Goal: Information Seeking & Learning: Learn about a topic

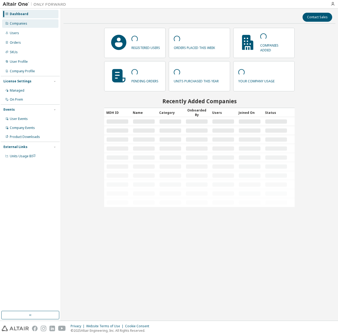
click at [27, 24] on div "Companies" at bounding box center [30, 23] width 56 height 8
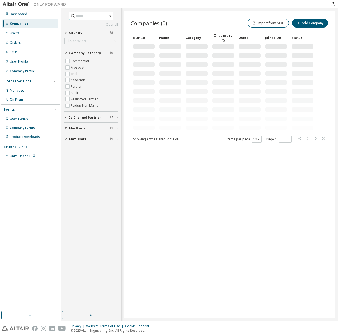
click at [99, 16] on input "text" at bounding box center [92, 15] width 32 height 5
paste input "****"
type input "****"
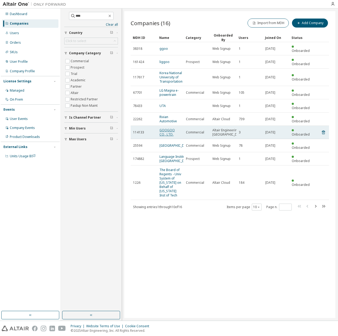
click at [166, 128] on link "GOOGOO CO., LTD." at bounding box center [166, 132] width 15 height 9
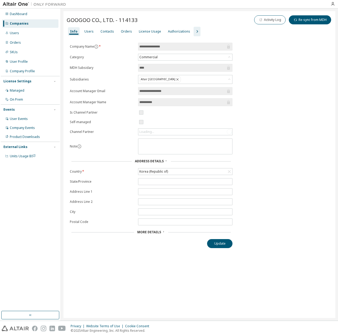
click at [194, 32] on icon "button" at bounding box center [197, 31] width 6 height 6
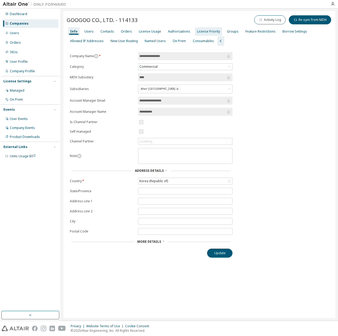
click at [199, 31] on div "License Priority" at bounding box center [208, 31] width 23 height 4
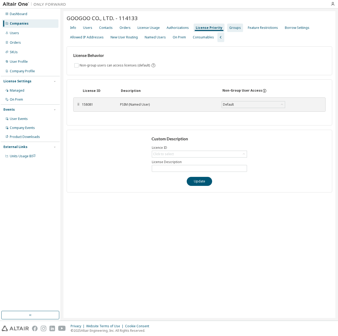
click at [231, 30] on div "Groups" at bounding box center [235, 28] width 12 height 4
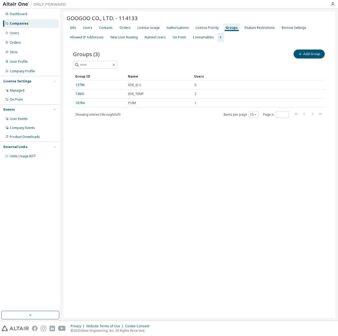
drag, startPoint x: 112, startPoint y: 208, endPoint x: 104, endPoint y: 206, distance: 8.2
click at [112, 208] on div "GOOGOO CO., LTD. - 114133 Clear Load Save Save As Field Operator Value Select f…" at bounding box center [199, 164] width 272 height 307
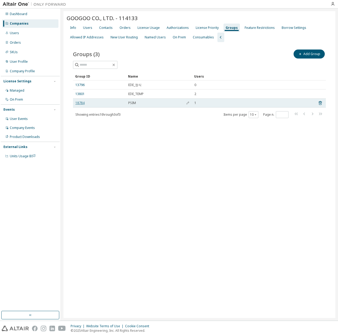
click at [76, 102] on link "18784" at bounding box center [79, 103] width 9 height 4
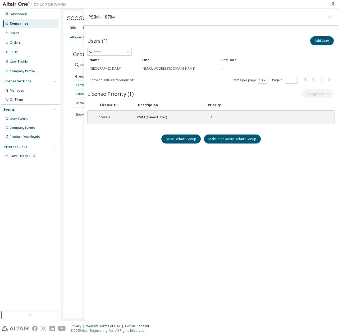
click at [326, 16] on button "button" at bounding box center [329, 17] width 8 height 8
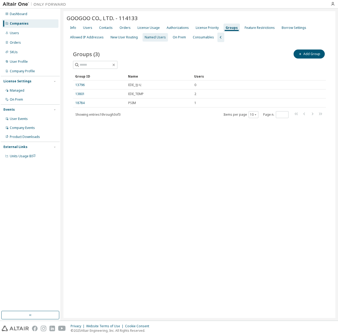
click at [147, 39] on div "Named Users" at bounding box center [155, 37] width 21 height 4
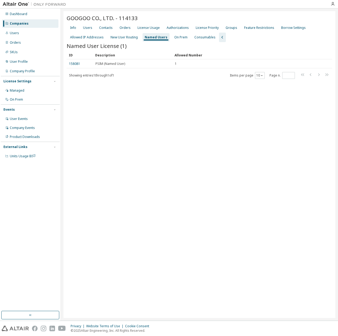
drag, startPoint x: 221, startPoint y: 103, endPoint x: 235, endPoint y: 80, distance: 26.5
click at [222, 101] on div "GOOGOO CO., LTD. - 114133 Clear Load Save Save As Field Operator Value Select f…" at bounding box center [199, 164] width 272 height 307
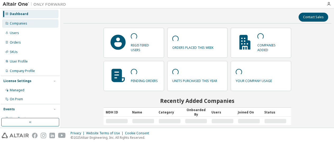
click at [33, 25] on div "Companies" at bounding box center [30, 23] width 56 height 8
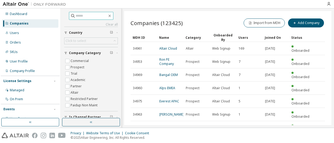
click at [88, 19] on span at bounding box center [91, 16] width 44 height 8
click at [80, 15] on input "***" at bounding box center [92, 15] width 32 height 5
type input "*"
type input "****"
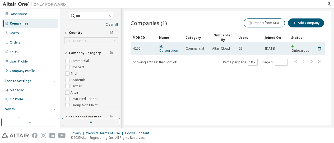
click at [164, 47] on span "SL Corporation" at bounding box center [170, 48] width 22 height 8
click at [164, 49] on link "SL Corporation" at bounding box center [168, 48] width 19 height 9
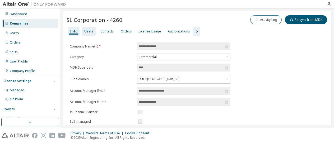
click at [84, 30] on div "Users" at bounding box center [88, 31] width 9 height 4
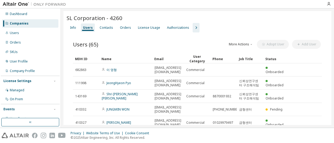
scroll to position [1, 0]
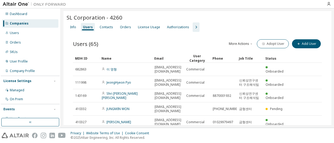
click at [190, 25] on div "Info Users Contacts Orders License Usage Authorizations" at bounding box center [198, 27] width 262 height 10
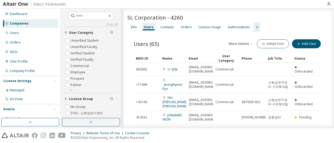
click at [255, 27] on icon "button" at bounding box center [257, 27] width 6 height 6
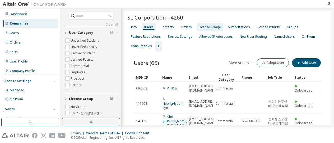
click at [201, 29] on div "License Usage" at bounding box center [210, 27] width 22 height 4
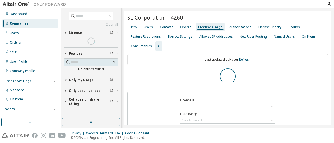
scroll to position [11, 0]
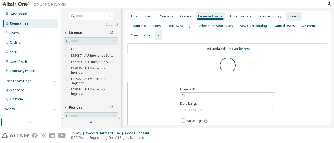
click at [289, 18] on div "Groups" at bounding box center [295, 16] width 12 height 4
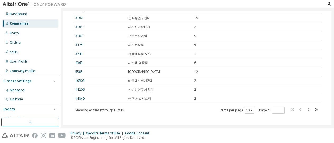
scroll to position [67, 0]
click at [247, 111] on button "10" at bounding box center [249, 110] width 7 height 4
click at [233, 97] on div "50" at bounding box center [247, 96] width 42 height 6
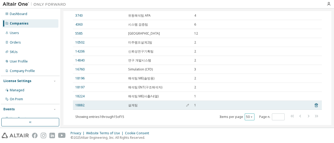
scroll to position [106, 0]
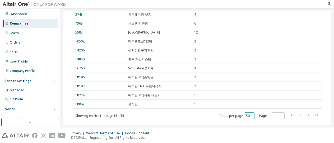
click at [250, 116] on icon "button" at bounding box center [251, 116] width 3 height 3
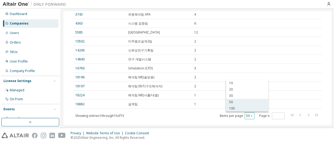
click at [243, 109] on div "100" at bounding box center [247, 109] width 42 height 6
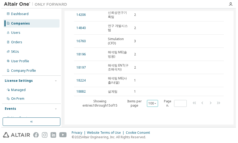
scroll to position [127, 0]
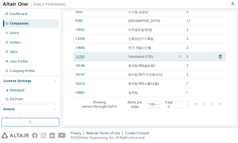
click at [84, 56] on link "16760" at bounding box center [79, 57] width 9 height 4
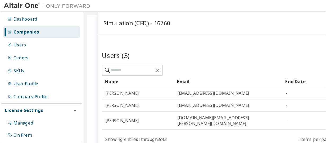
scroll to position [117, 0]
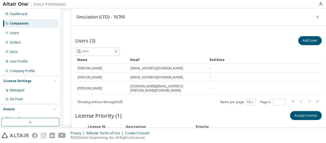
click at [316, 16] on icon "button" at bounding box center [318, 17] width 4 height 4
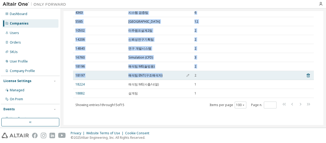
drag, startPoint x: 68, startPoint y: 54, endPoint x: 173, endPoint y: 73, distance: 106.5
click at [173, 73] on div "Groups (15) Add Group Clear Load Save Save As Field Operator Value Select filte…" at bounding box center [193, 24] width 253 height 198
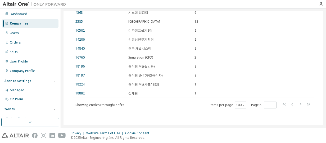
click at [185, 113] on div "Groups (15) Add Group Clear Load Save Save As Field Operator Value Select filte…" at bounding box center [193, 24] width 253 height 198
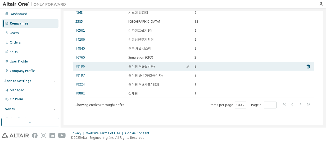
click at [80, 66] on link "18196" at bounding box center [79, 67] width 9 height 4
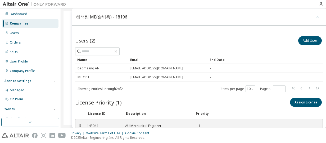
click at [316, 17] on icon "button" at bounding box center [318, 17] width 4 height 4
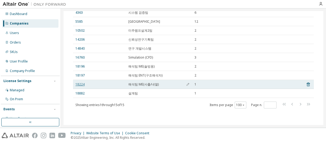
click at [83, 85] on link "18224" at bounding box center [79, 85] width 9 height 4
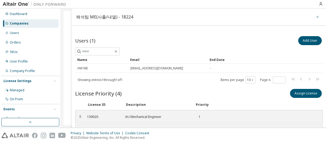
click at [316, 16] on icon "button" at bounding box center [318, 17] width 4 height 4
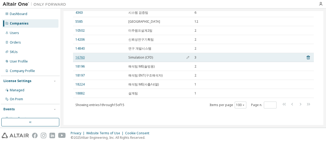
click at [79, 58] on link "16760" at bounding box center [79, 58] width 9 height 4
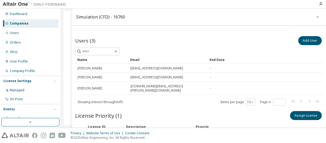
click at [316, 16] on icon "button" at bounding box center [318, 17] width 4 height 4
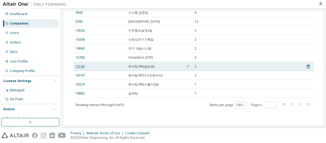
click at [82, 66] on link "18196" at bounding box center [79, 67] width 9 height 4
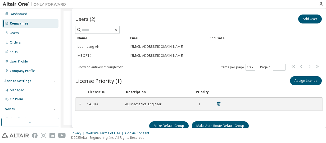
scroll to position [6, 0]
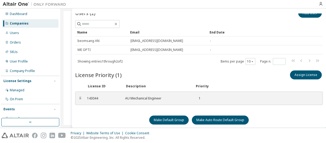
click at [136, 109] on div "⠿ 143044 AU Mechanical Engineer 1 To pick up a draggable item, press the space …" at bounding box center [199, 102] width 248 height 20
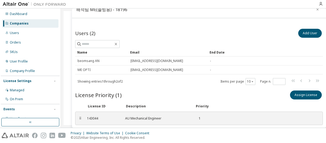
scroll to position [0, 0]
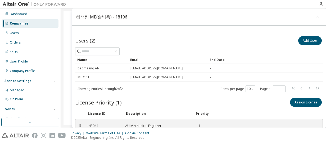
drag, startPoint x: 142, startPoint y: 40, endPoint x: 155, endPoint y: 41, distance: 13.6
click at [142, 40] on div "Users (2) Add User" at bounding box center [199, 40] width 248 height 11
click at [316, 16] on icon "button" at bounding box center [318, 17] width 4 height 4
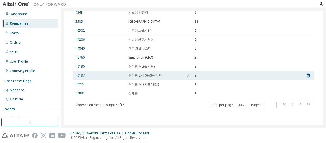
click at [78, 75] on link "18197" at bounding box center [79, 76] width 9 height 4
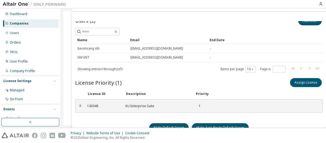
scroll to position [22, 0]
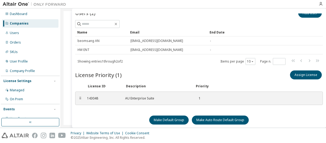
drag, startPoint x: 133, startPoint y: 69, endPoint x: 139, endPoint y: 74, distance: 7.9
click at [134, 70] on div "License Priority (1) Assign License" at bounding box center [199, 75] width 248 height 11
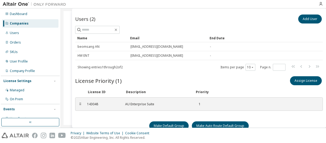
scroll to position [0, 0]
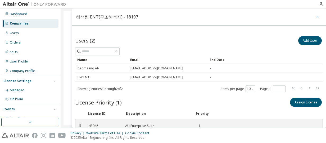
click at [316, 17] on icon "button" at bounding box center [317, 17] width 2 height 2
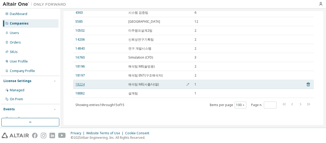
click at [82, 83] on link "18224" at bounding box center [79, 85] width 9 height 4
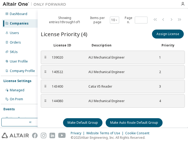
scroll to position [22, 0]
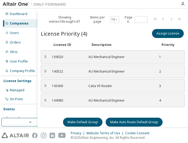
click at [105, 107] on div "⠿ 139020 AU Mechanical Engineer 1 ⠿ 140522 AU Mechanical Engineer 2 ⠿ 143400 Ca…" at bounding box center [113, 81] width 144 height 63
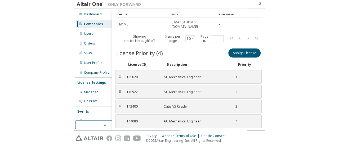
scroll to position [0, 0]
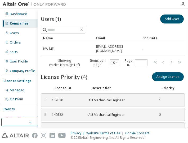
click at [85, 16] on div "Users (1) Add User" at bounding box center [113, 18] width 144 height 11
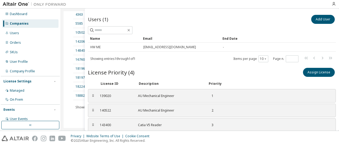
scroll to position [115, 0]
drag, startPoint x: 74, startPoint y: 119, endPoint x: 78, endPoint y: 119, distance: 4.2
click at [78, 119] on div "Groups (15) Add Group Clear Load Save Save As Field Operator Value Select filte…" at bounding box center [200, 26] width 266 height 198
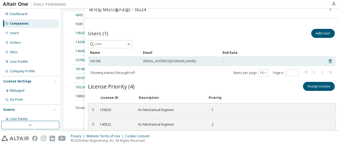
scroll to position [0, 0]
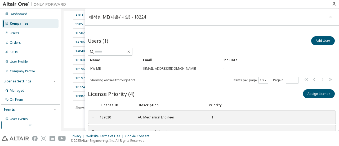
click at [328, 15] on icon "button" at bounding box center [330, 17] width 4 height 4
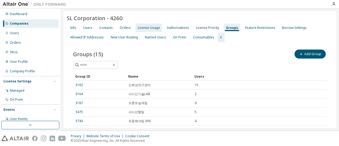
click at [148, 29] on div "License Usage" at bounding box center [149, 28] width 22 height 4
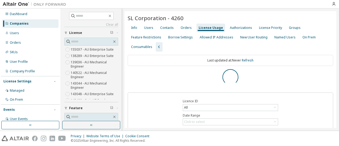
click at [151, 84] on div at bounding box center [229, 77] width 205 height 16
click at [136, 85] on div "Last updated at: Never Refresh Licence ID All Date Range Click to select Parse …" at bounding box center [229, 110] width 205 height 111
click at [289, 27] on div "Groups" at bounding box center [295, 28] width 12 height 4
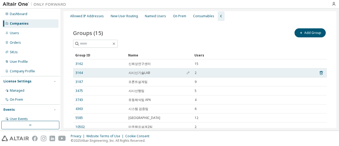
scroll to position [18, 0]
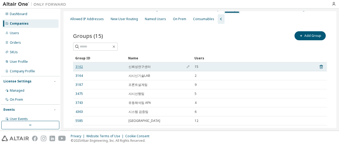
click at [76, 66] on link "3162" at bounding box center [78, 67] width 7 height 4
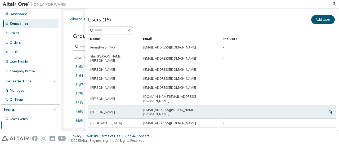
scroll to position [90, 0]
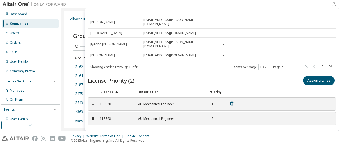
click at [242, 97] on div "⠿ 139020 AU Mechanical Engineer 1" at bounding box center [212, 103] width 248 height 13
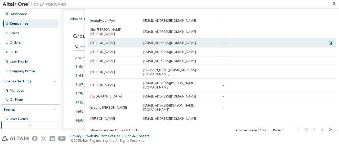
scroll to position [0, 0]
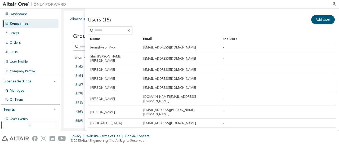
click at [291, 31] on div at bounding box center [212, 30] width 248 height 8
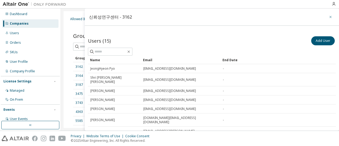
click at [328, 17] on icon "button" at bounding box center [330, 17] width 4 height 4
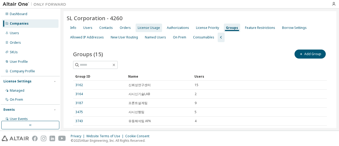
click at [143, 29] on div "License Usage" at bounding box center [149, 28] width 22 height 4
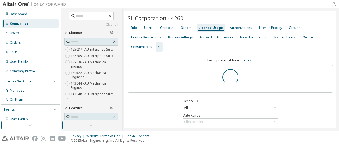
drag, startPoint x: 318, startPoint y: 137, endPoint x: 311, endPoint y: 138, distance: 7.3
click at [318, 137] on div "Privacy Website Terms of Use Cookie Consent © 2025 Altair Engineering, Inc. All…" at bounding box center [169, 138] width 339 height 15
click at [194, 75] on div "Last updated at: Never Refresh No Licenses Licence ID All Date Range Click to s…" at bounding box center [229, 103] width 205 height 96
click at [207, 25] on div "License Usage" at bounding box center [210, 28] width 29 height 8
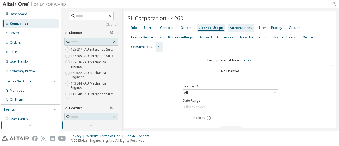
click at [230, 26] on div "Authorizations" at bounding box center [241, 28] width 22 height 4
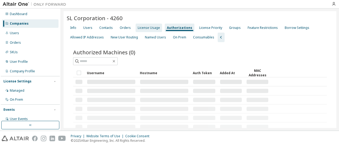
click at [150, 29] on div "License Usage" at bounding box center [149, 28] width 22 height 4
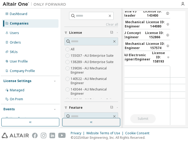
scroll to position [0, 19]
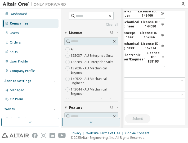
drag, startPoint x: 94, startPoint y: 128, endPoint x: 94, endPoint y: 123, distance: 4.5
click at [94, 128] on div "Clear all Collapse on share string Only used licenses Only my usage Feature Glo…" at bounding box center [91, 68] width 61 height 120
click at [94, 122] on button "button" at bounding box center [91, 122] width 58 height 8
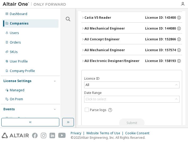
click at [138, 68] on div "Last updated at: Mon 2025-09-29 03:23 PM GMT+9 Refresh AU Enterprise Suite Lice…" at bounding box center [131, 37] width 101 height 211
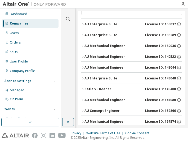
scroll to position [68, 0]
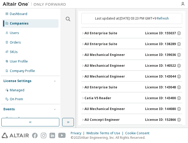
click at [133, 19] on div "Last updated at: Mon 2025-09-29 03:23 PM GMT+9 Refresh" at bounding box center [131, 18] width 101 height 11
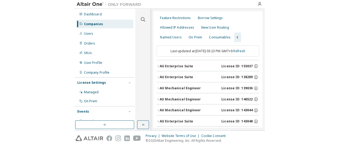
scroll to position [9, 0]
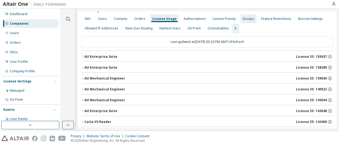
click at [242, 19] on div "Groups" at bounding box center [248, 19] width 12 height 4
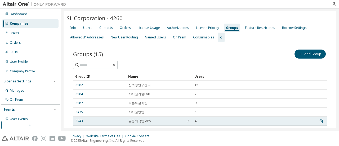
scroll to position [70, 0]
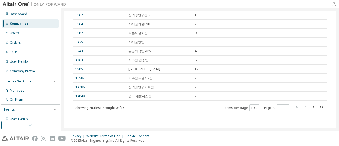
drag, startPoint x: 167, startPoint y: 110, endPoint x: 162, endPoint y: 110, distance: 5.3
click at [167, 110] on div "Showing entries 1 through 10 of 15 Items per page 10 Page n. *" at bounding box center [199, 108] width 253 height 8
click at [320, 107] on icon "button" at bounding box center [321, 107] width 3 height 3
type input "*"
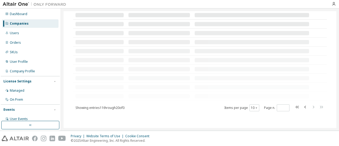
scroll to position [25, 0]
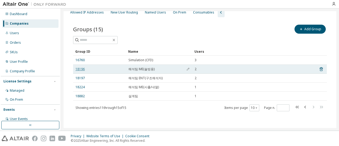
click at [81, 67] on link "18196" at bounding box center [79, 69] width 9 height 4
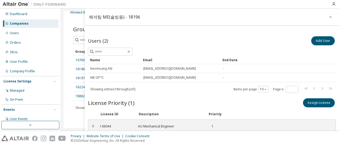
click at [329, 17] on icon "button" at bounding box center [330, 17] width 2 height 2
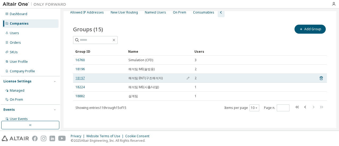
click at [78, 78] on link "18197" at bounding box center [79, 78] width 9 height 4
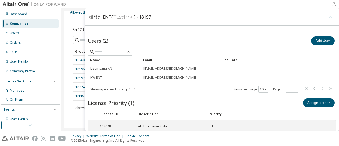
click at [329, 17] on icon "button" at bounding box center [330, 17] width 4 height 4
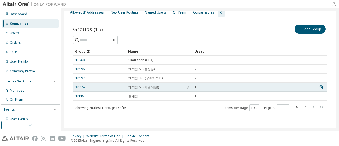
click at [80, 88] on link "18224" at bounding box center [79, 87] width 9 height 4
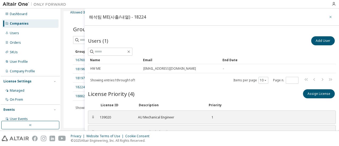
click at [328, 16] on icon "button" at bounding box center [330, 17] width 4 height 4
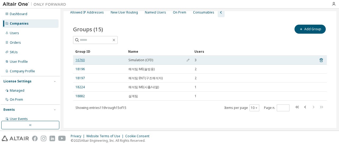
click at [79, 60] on link "16760" at bounding box center [79, 60] width 9 height 4
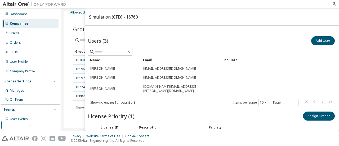
click at [328, 16] on icon "button" at bounding box center [330, 17] width 4 height 4
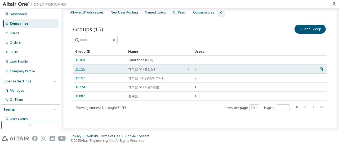
click at [77, 67] on link "18196" at bounding box center [79, 69] width 9 height 4
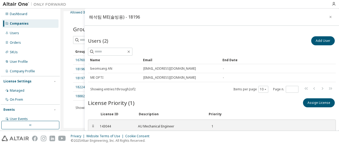
click at [328, 17] on icon "button" at bounding box center [330, 17] width 4 height 4
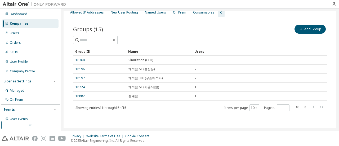
click at [206, 107] on div "Showing entries 11 through 15 of 15 Items per page 10 Page n. *" at bounding box center [199, 108] width 253 height 8
drag, startPoint x: 130, startPoint y: 21, endPoint x: 147, endPoint y: 31, distance: 19.7
click at [130, 21] on div "Groups (15) Add Group Clear Load Save Save As Field Operator Value Select filte…" at bounding box center [200, 71] width 266 height 108
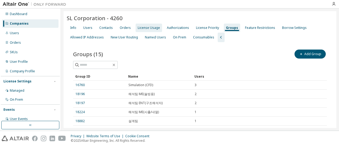
click at [149, 29] on div "License Usage" at bounding box center [149, 28] width 22 height 4
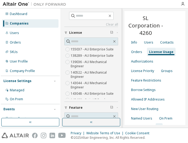
click at [94, 121] on button "button" at bounding box center [91, 122] width 58 height 8
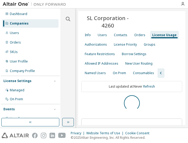
click at [174, 62] on div "Info Users Contacts Orders License Usage Authorizations License Priority Groups…" at bounding box center [131, 54] width 101 height 48
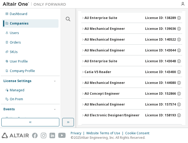
scroll to position [93, 0]
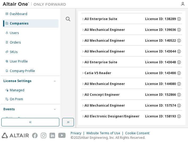
click at [158, 49] on span "License ID: 143044" at bounding box center [160, 51] width 31 height 4
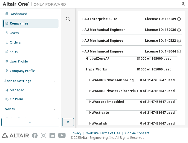
click at [158, 50] on span "License ID: 143044" at bounding box center [160, 51] width 31 height 4
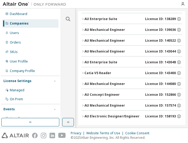
click at [167, 63] on span "License ID: 143048" at bounding box center [160, 62] width 31 height 4
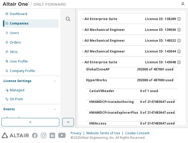
click at [167, 61] on span "License ID: 143048" at bounding box center [160, 62] width 31 height 4
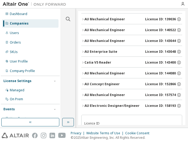
scroll to position [122, 0]
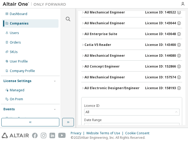
click at [163, 54] on span "License ID: 144080" at bounding box center [160, 56] width 31 height 4
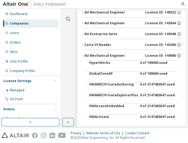
click at [163, 54] on span "License ID: 144080" at bounding box center [160, 56] width 31 height 4
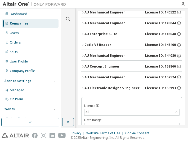
click at [163, 45] on span "License ID: 143400" at bounding box center [160, 45] width 31 height 4
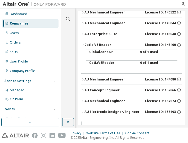
click at [161, 44] on span "License ID: 143400" at bounding box center [160, 45] width 31 height 4
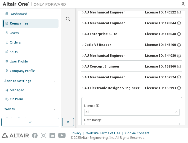
click at [161, 43] on span "License ID: 143400" at bounding box center [160, 45] width 31 height 4
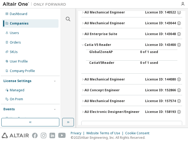
click at [161, 43] on span "License ID: 143400" at bounding box center [160, 45] width 31 height 4
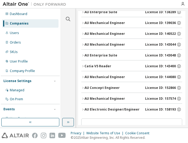
scroll to position [100, 0]
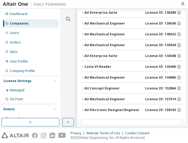
click at [161, 34] on span "License ID: 140522" at bounding box center [160, 34] width 31 height 4
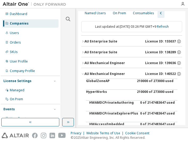
scroll to position [54, 0]
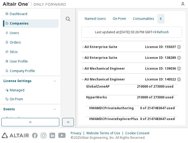
click at [161, 79] on span "License ID: 140522" at bounding box center [160, 80] width 31 height 4
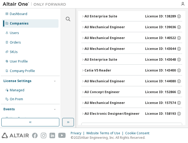
scroll to position [97, 0]
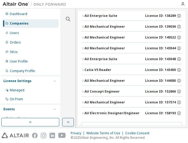
click at [163, 80] on span "License ID: 144080" at bounding box center [160, 81] width 31 height 4
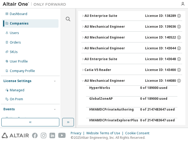
click at [162, 80] on span "License ID: 144080" at bounding box center [160, 81] width 31 height 4
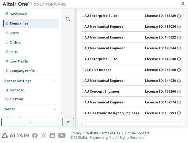
click at [169, 70] on span "License ID: 143400" at bounding box center [160, 70] width 31 height 4
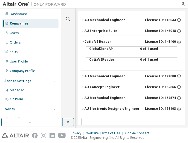
scroll to position [120, 0]
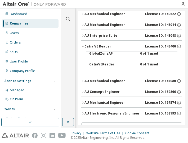
click at [168, 47] on span "License ID: 143400" at bounding box center [160, 46] width 31 height 4
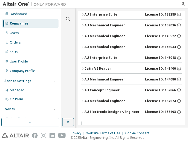
scroll to position [134, 0]
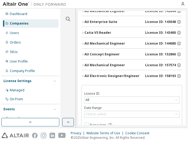
click at [163, 44] on span "License ID: 144080" at bounding box center [160, 44] width 31 height 4
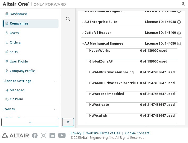
click at [163, 42] on span "License ID: 144080" at bounding box center [160, 44] width 31 height 4
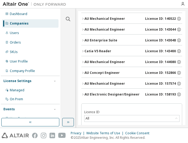
scroll to position [106, 0]
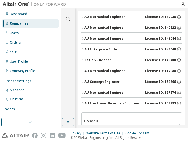
click at [163, 59] on span "License ID: 143400" at bounding box center [160, 60] width 31 height 4
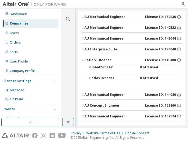
click at [166, 58] on span "License ID: 143400" at bounding box center [160, 60] width 31 height 4
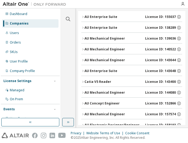
scroll to position [106, 0]
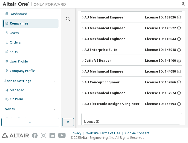
click at [163, 27] on span "License ID: 140522" at bounding box center [160, 28] width 31 height 4
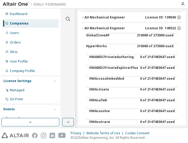
click at [163, 27] on span "License ID: 140522" at bounding box center [160, 28] width 31 height 4
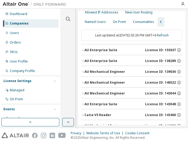
scroll to position [0, 0]
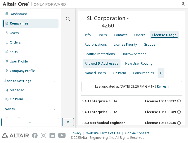
click at [145, 44] on div "Groups" at bounding box center [150, 45] width 12 height 4
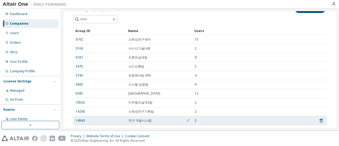
scroll to position [70, 0]
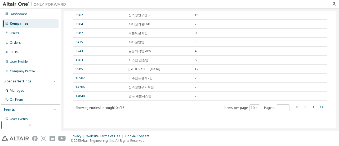
click at [318, 107] on icon "button" at bounding box center [321, 107] width 6 height 6
type input "*"
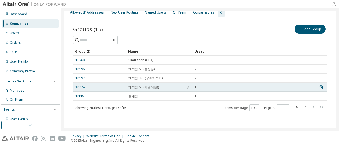
click at [78, 86] on link "18224" at bounding box center [79, 87] width 9 height 4
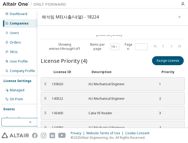
scroll to position [79, 0]
click at [177, 18] on icon "button" at bounding box center [179, 17] width 4 height 4
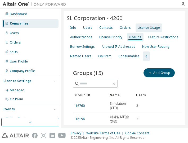
click at [152, 28] on div "License Usage" at bounding box center [149, 28] width 22 height 4
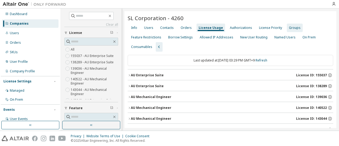
click at [294, 27] on div "Groups" at bounding box center [295, 28] width 12 height 4
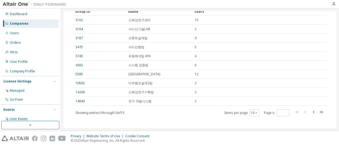
scroll to position [66, 0]
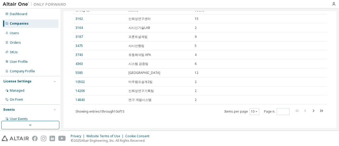
click at [165, 111] on div "Showing entries 1 through 10 of 15 Items per page 10 Page n. *" at bounding box center [199, 111] width 253 height 8
click at [179, 112] on div "Showing entries 1 through 10 of 15 Items per page 10 Page n. *" at bounding box center [199, 111] width 253 height 8
click at [318, 109] on icon "button" at bounding box center [321, 110] width 6 height 6
type input "*"
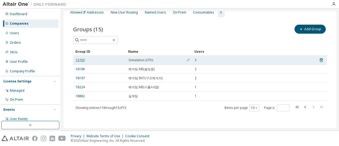
click at [81, 60] on link "16760" at bounding box center [79, 60] width 9 height 4
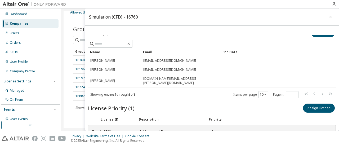
scroll to position [13, 0]
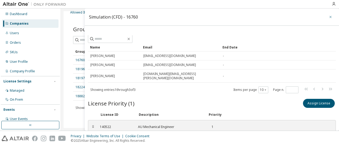
click at [328, 16] on icon "button" at bounding box center [330, 17] width 4 height 4
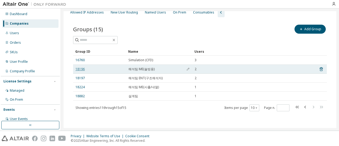
click at [81, 69] on link "18196" at bounding box center [79, 69] width 9 height 4
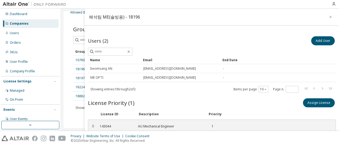
scroll to position [4, 0]
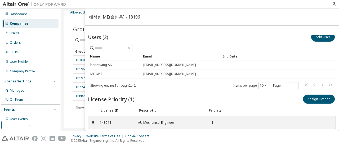
click at [328, 16] on icon "button" at bounding box center [330, 17] width 4 height 4
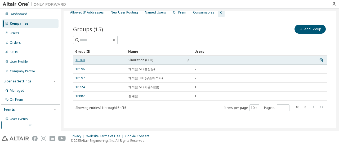
click at [81, 60] on link "16760" at bounding box center [79, 60] width 9 height 4
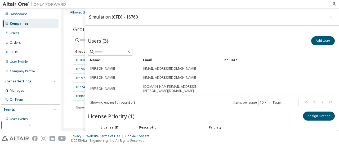
scroll to position [13, 0]
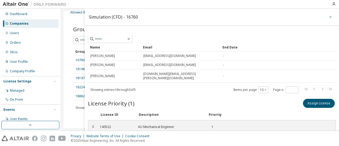
click at [329, 17] on icon "button" at bounding box center [330, 17] width 4 height 4
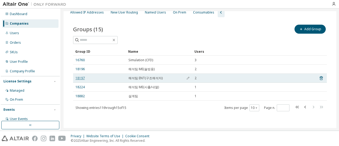
click at [81, 79] on link "18197" at bounding box center [79, 78] width 9 height 4
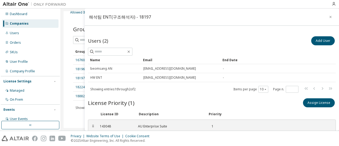
click at [326, 17] on button "button" at bounding box center [330, 17] width 8 height 8
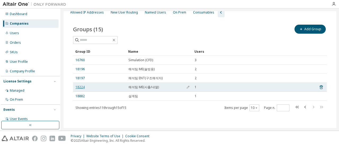
click at [80, 86] on link "18224" at bounding box center [79, 87] width 9 height 4
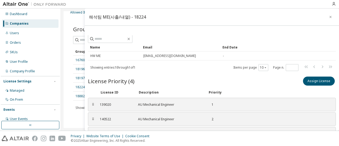
scroll to position [7, 0]
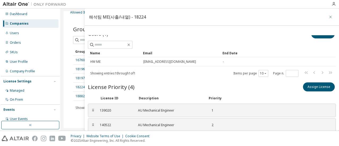
click at [328, 18] on icon "button" at bounding box center [330, 17] width 4 height 4
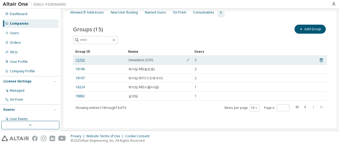
click at [84, 62] on link "16760" at bounding box center [79, 60] width 9 height 4
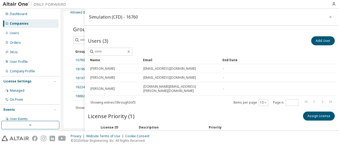
click at [328, 16] on icon "button" at bounding box center [330, 17] width 4 height 4
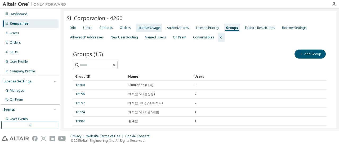
click at [148, 27] on div "License Usage" at bounding box center [149, 28] width 22 height 4
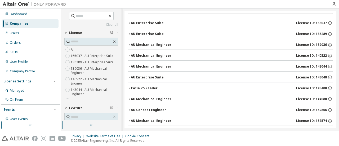
scroll to position [49, 0]
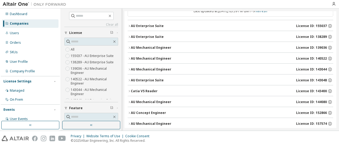
click at [161, 58] on div "AU Mechanical Engineer" at bounding box center [151, 58] width 40 height 4
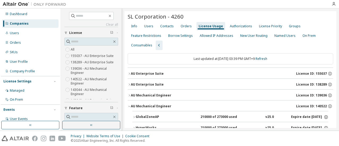
scroll to position [0, 0]
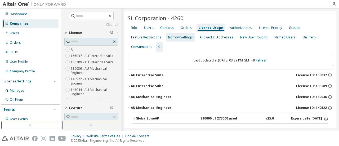
drag, startPoint x: 289, startPoint y: 28, endPoint x: 286, endPoint y: 29, distance: 3.0
click at [289, 28] on div "Groups" at bounding box center [295, 28] width 12 height 4
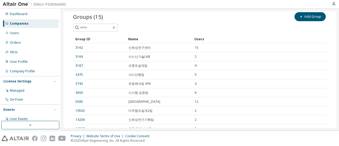
scroll to position [70, 0]
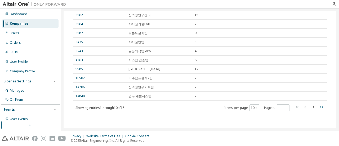
click at [318, 108] on icon "button" at bounding box center [321, 107] width 6 height 6
type input "*"
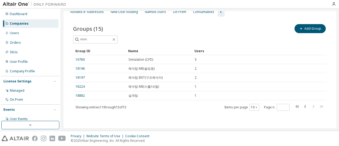
scroll to position [25, 0]
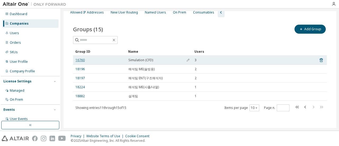
click at [78, 61] on link "16760" at bounding box center [79, 60] width 9 height 4
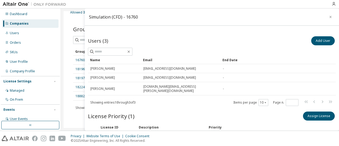
scroll to position [13, 0]
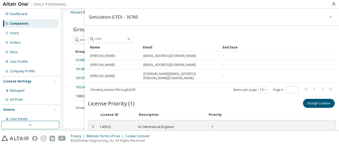
click at [329, 16] on icon "button" at bounding box center [330, 17] width 2 height 2
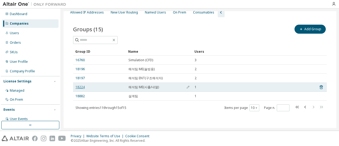
click at [81, 87] on link "18224" at bounding box center [79, 87] width 9 height 4
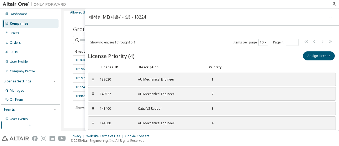
click at [329, 16] on icon "button" at bounding box center [330, 17] width 2 height 2
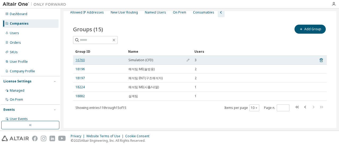
click at [81, 60] on link "16760" at bounding box center [79, 60] width 9 height 4
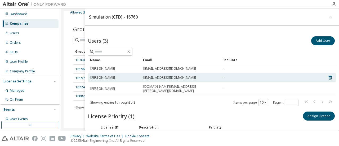
scroll to position [13, 0]
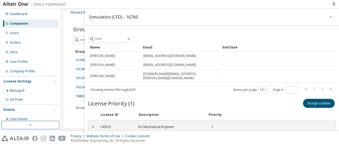
click at [329, 15] on button "button" at bounding box center [330, 17] width 8 height 8
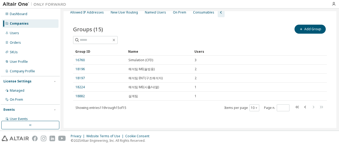
click at [133, 113] on div "Groups (15) Add Group Clear Load Save Save As Field Operator Value Select filte…" at bounding box center [200, 71] width 266 height 108
click at [134, 110] on div "Showing entries 11 through 15 of 15 Items per page 10 Page n. *" at bounding box center [199, 108] width 253 height 8
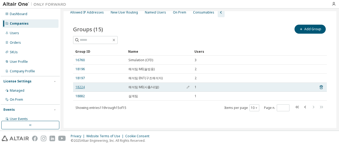
click at [81, 85] on link "18224" at bounding box center [79, 87] width 9 height 4
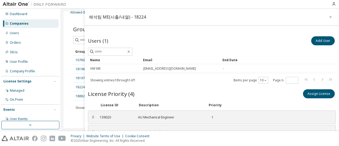
click at [329, 16] on icon "button" at bounding box center [330, 17] width 2 height 2
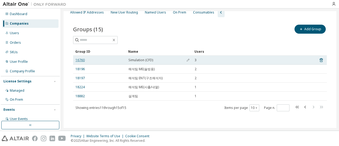
click at [81, 60] on link "16760" at bounding box center [79, 60] width 9 height 4
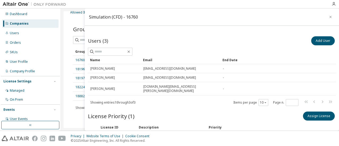
click at [329, 17] on button "button" at bounding box center [330, 17] width 8 height 8
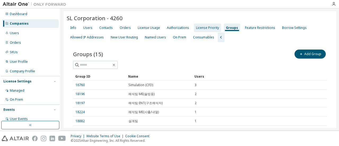
click at [196, 29] on div "License Priority" at bounding box center [207, 28] width 23 height 4
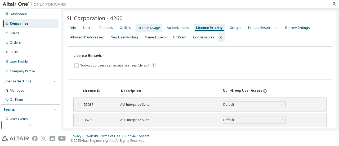
click at [152, 29] on div "License Usage" at bounding box center [149, 28] width 22 height 4
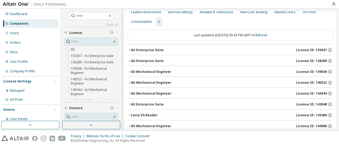
scroll to position [29, 0]
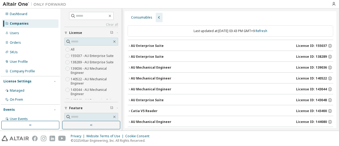
click at [151, 100] on div "AU Enterprise Suite" at bounding box center [147, 100] width 33 height 4
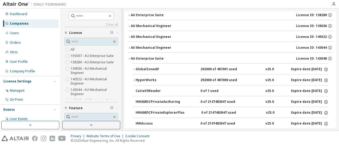
scroll to position [66, 0]
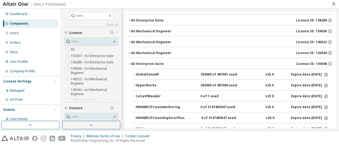
click at [156, 64] on div "AU Enterprise Suite" at bounding box center [147, 64] width 33 height 4
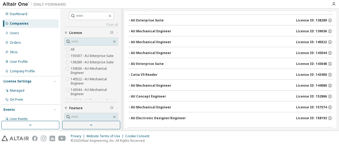
click at [158, 41] on div "AU Mechanical Engineer" at bounding box center [151, 42] width 40 height 4
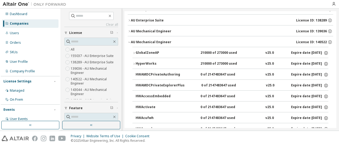
click at [158, 41] on div "AU Mechanical Engineer" at bounding box center [151, 42] width 40 height 4
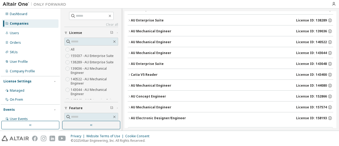
click at [153, 42] on div "AU Mechanical Engineer" at bounding box center [151, 42] width 40 height 4
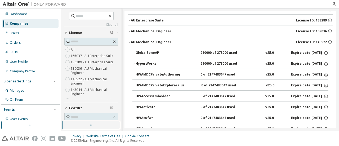
click at [161, 43] on div "AU Mechanical Engineer" at bounding box center [151, 42] width 40 height 4
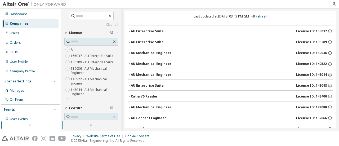
scroll to position [53, 0]
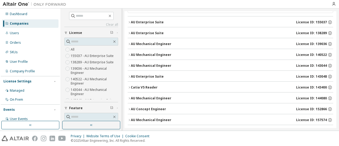
click at [160, 65] on div "AU Mechanical Engineer" at bounding box center [151, 65] width 40 height 4
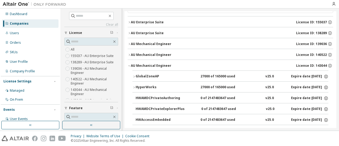
click at [150, 65] on div "AU Mechanical Engineer" at bounding box center [151, 65] width 40 height 4
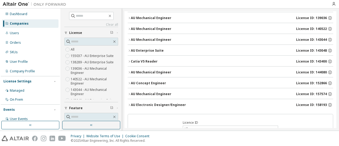
scroll to position [74, 0]
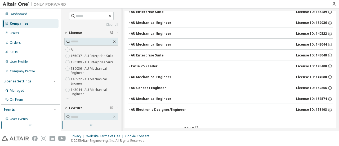
click at [169, 76] on div "AU Mechanical Engineer" at bounding box center [151, 77] width 40 height 4
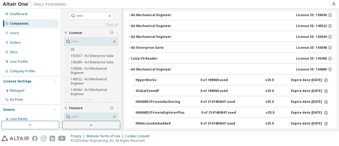
scroll to position [103, 0]
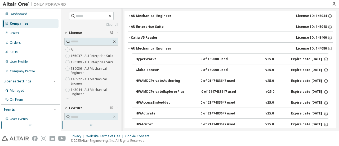
click at [165, 49] on div "AU Mechanical Engineer License ID: 144080" at bounding box center [232, 48] width 202 height 5
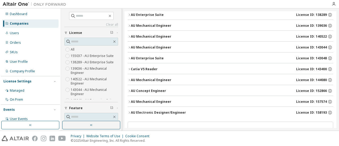
scroll to position [76, 0]
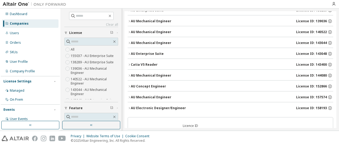
click at [163, 85] on div "AU Concept Engineer" at bounding box center [148, 86] width 35 height 4
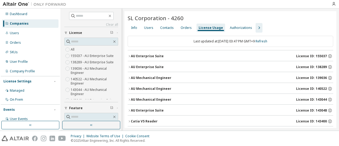
click at [256, 30] on icon "button" at bounding box center [259, 28] width 6 height 6
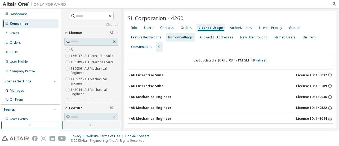
click at [293, 29] on div "Groups" at bounding box center [295, 28] width 12 height 4
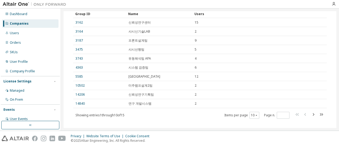
scroll to position [66, 0]
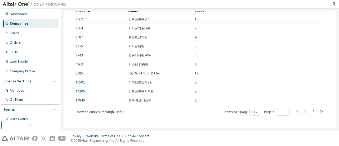
click at [321, 111] on icon "button" at bounding box center [321, 111] width 6 height 6
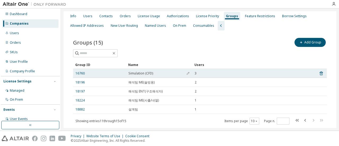
scroll to position [0, 0]
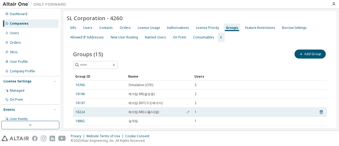
click at [74, 111] on td "18224" at bounding box center [99, 111] width 53 height 9
click at [82, 112] on link "18224" at bounding box center [79, 112] width 9 height 4
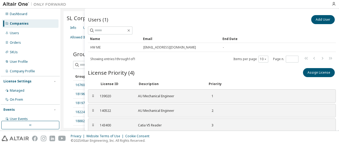
click at [77, 47] on div "Groups (15) Add Group Clear Load Save Save As Field Operator Value Select filte…" at bounding box center [200, 96] width 266 height 108
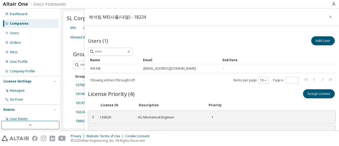
click at [328, 16] on icon "button" at bounding box center [330, 17] width 4 height 4
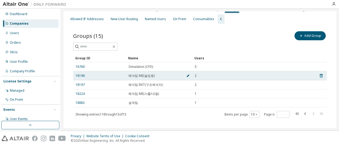
scroll to position [23, 0]
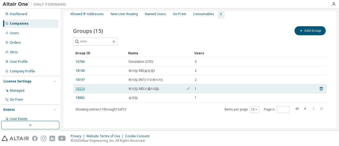
click at [81, 88] on link "18224" at bounding box center [79, 88] width 9 height 4
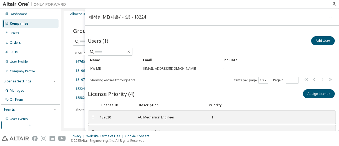
click at [329, 18] on icon "button" at bounding box center [330, 17] width 2 height 2
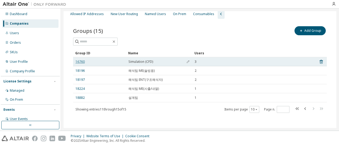
click at [81, 63] on link "16760" at bounding box center [79, 62] width 9 height 4
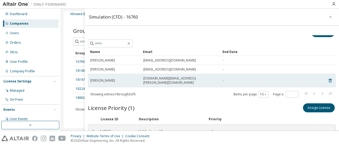
scroll to position [13, 0]
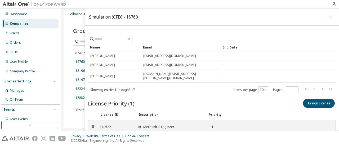
drag, startPoint x: 327, startPoint y: 16, endPoint x: 316, endPoint y: 19, distance: 12.1
click at [328, 16] on icon "button" at bounding box center [330, 17] width 4 height 4
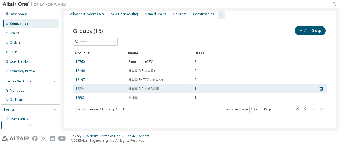
click at [77, 87] on link "18224" at bounding box center [79, 88] width 9 height 4
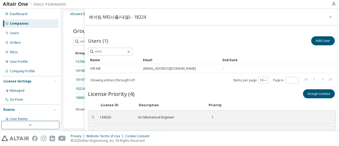
click at [328, 16] on icon "button" at bounding box center [330, 17] width 4 height 4
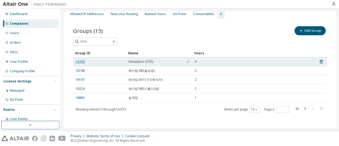
click at [78, 62] on link "16760" at bounding box center [79, 62] width 9 height 4
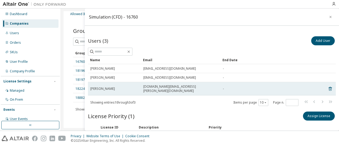
scroll to position [13, 0]
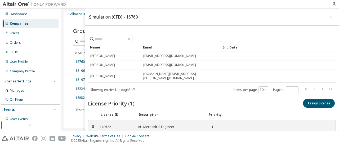
drag, startPoint x: 327, startPoint y: 15, endPoint x: 324, endPoint y: 16, distance: 3.3
click at [328, 16] on icon "button" at bounding box center [330, 17] width 4 height 4
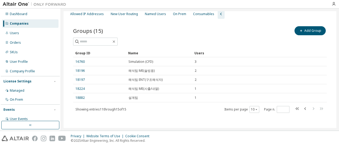
click at [179, 120] on div "Groups (15) Add Group Clear Load Save Save As Field Operator Value Select filte…" at bounding box center [200, 73] width 266 height 108
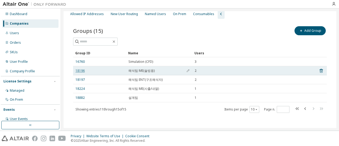
click at [77, 70] on link "18196" at bounding box center [79, 71] width 9 height 4
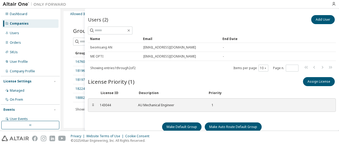
click at [283, 30] on div at bounding box center [212, 30] width 248 height 8
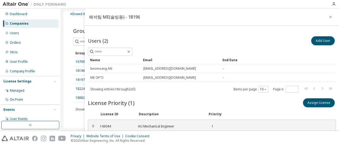
click at [328, 15] on icon "button" at bounding box center [330, 17] width 4 height 4
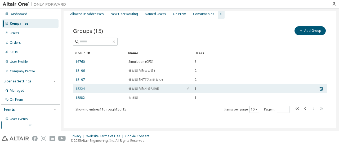
click at [83, 89] on link "18224" at bounding box center [79, 88] width 9 height 4
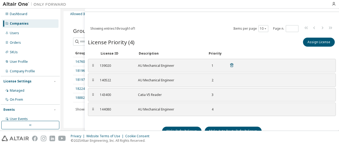
scroll to position [21, 0]
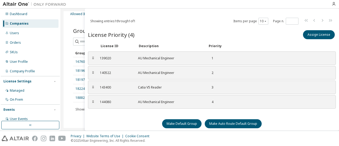
click at [201, 28] on div "Users (1) Add User Clear Load Save Save As Field Operator Value Select filter S…" at bounding box center [212, 72] width 248 height 117
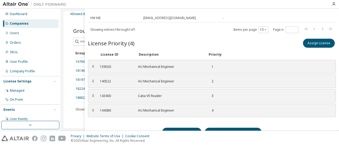
scroll to position [38, 0]
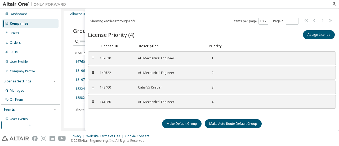
click at [75, 21] on div "Groups (15) Add Group Clear Load Save Save As Field Operator Value Select filte…" at bounding box center [200, 73] width 266 height 108
click at [70, 121] on div "Groups (15) Add Group Clear Load Save Save As Field Operator Value Select filte…" at bounding box center [200, 73] width 266 height 108
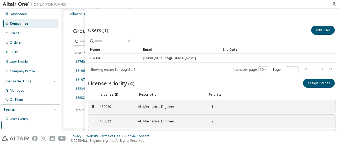
scroll to position [0, 0]
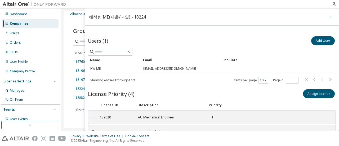
click at [329, 17] on icon "button" at bounding box center [330, 17] width 4 height 4
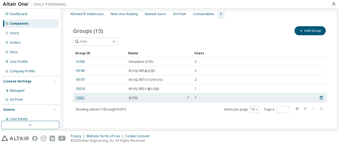
click at [80, 96] on link "18882" at bounding box center [79, 97] width 9 height 4
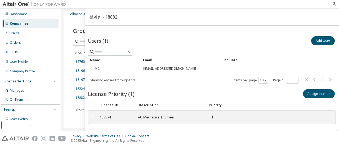
click at [328, 17] on icon "button" at bounding box center [330, 17] width 4 height 4
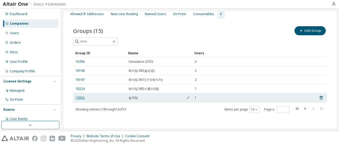
click at [82, 96] on link "18882" at bounding box center [79, 97] width 9 height 4
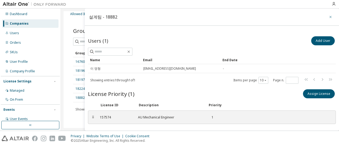
click at [329, 16] on icon "button" at bounding box center [330, 17] width 4 height 4
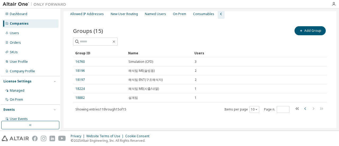
click at [303, 110] on icon "button" at bounding box center [305, 108] width 6 height 6
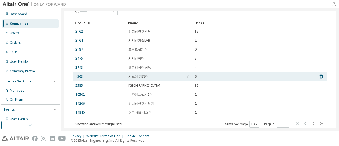
scroll to position [70, 0]
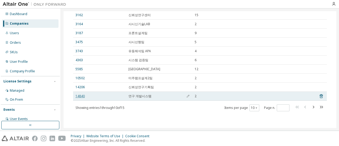
click at [82, 95] on link "14840" at bounding box center [79, 96] width 9 height 4
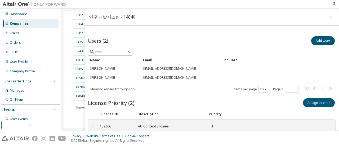
click at [328, 17] on icon "button" at bounding box center [330, 17] width 4 height 4
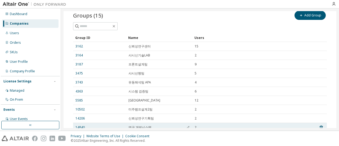
scroll to position [70, 0]
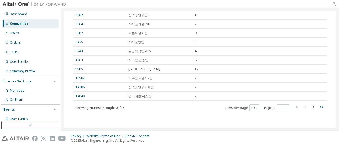
click at [320, 106] on icon "button" at bounding box center [321, 107] width 6 height 6
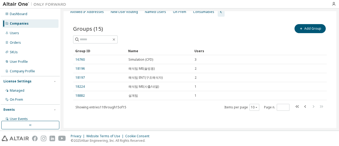
scroll to position [25, 0]
click at [303, 107] on icon "button" at bounding box center [305, 107] width 6 height 6
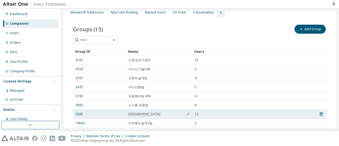
scroll to position [70, 0]
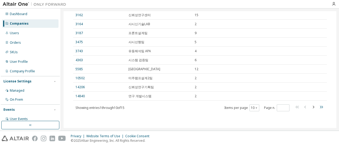
click at [318, 107] on icon "button" at bounding box center [321, 107] width 6 height 6
type input "*"
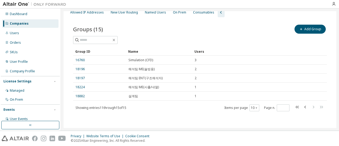
click at [165, 113] on div "Groups (15) Add Group Clear Load Save Save As Field Operator Value Select filte…" at bounding box center [200, 71] width 266 height 108
